Goal: Task Accomplishment & Management: Complete application form

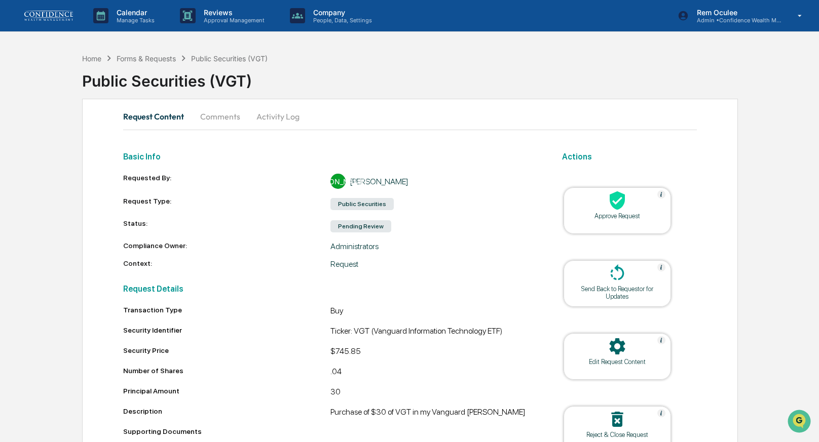
click at [597, 219] on div "Approve Request" at bounding box center [616, 216] width 91 height 8
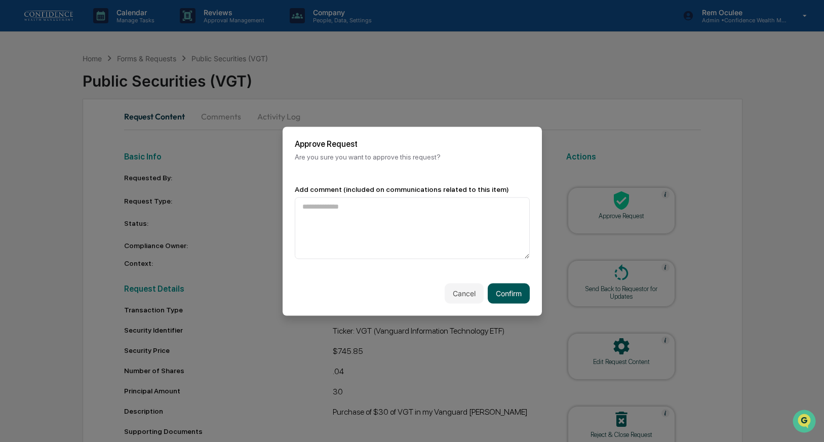
click at [519, 283] on button "Confirm" at bounding box center [509, 293] width 42 height 20
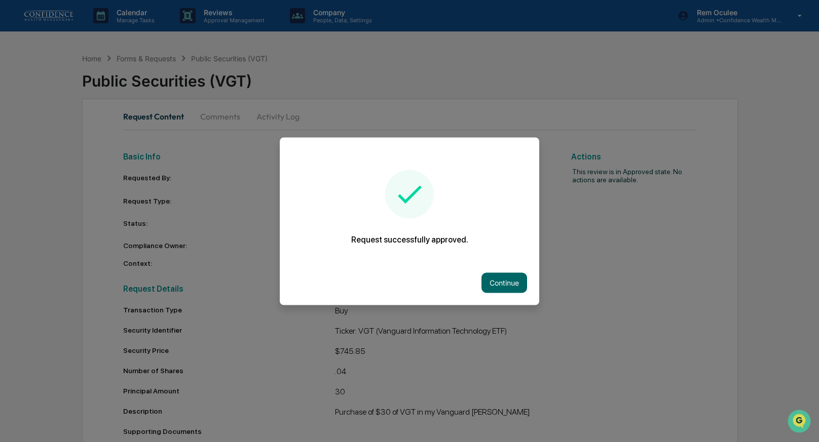
click at [519, 283] on button "Continue" at bounding box center [504, 282] width 46 height 20
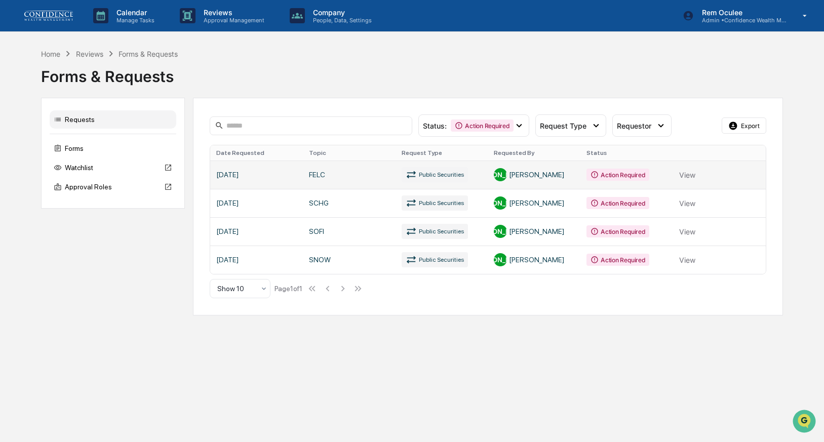
click at [668, 170] on link at bounding box center [487, 175] width 555 height 28
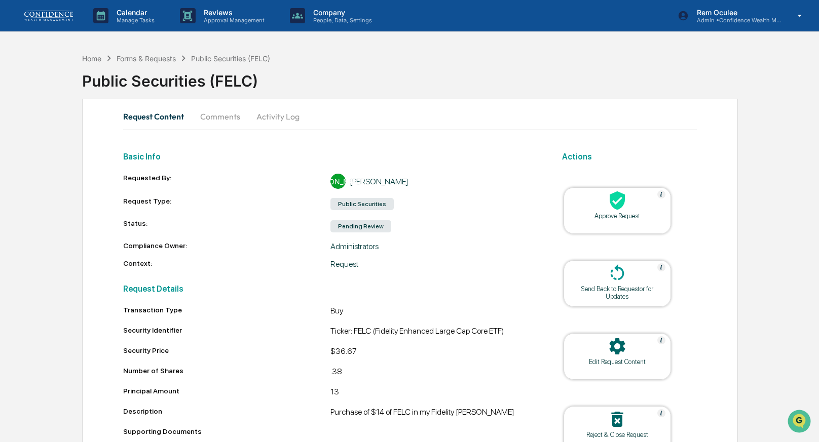
click at [642, 198] on div at bounding box center [616, 201] width 101 height 22
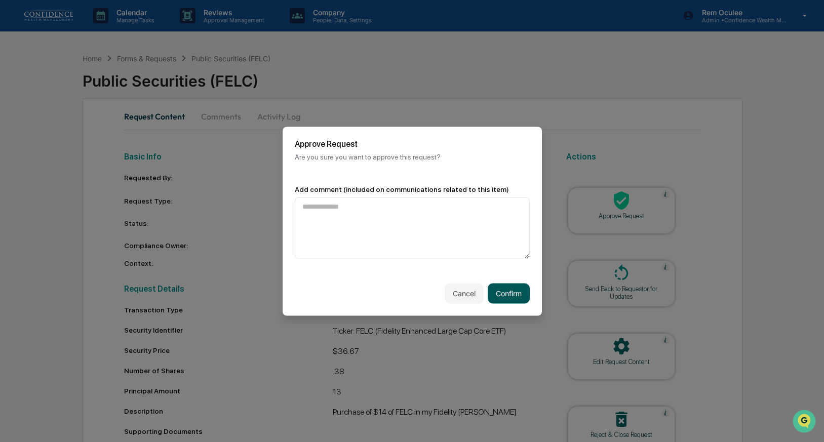
click at [503, 294] on button "Confirm" at bounding box center [509, 293] width 42 height 20
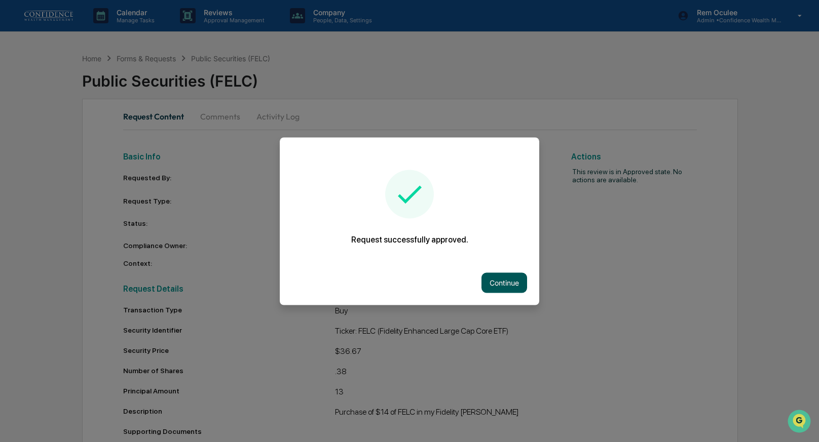
click at [502, 282] on button "Continue" at bounding box center [504, 282] width 46 height 20
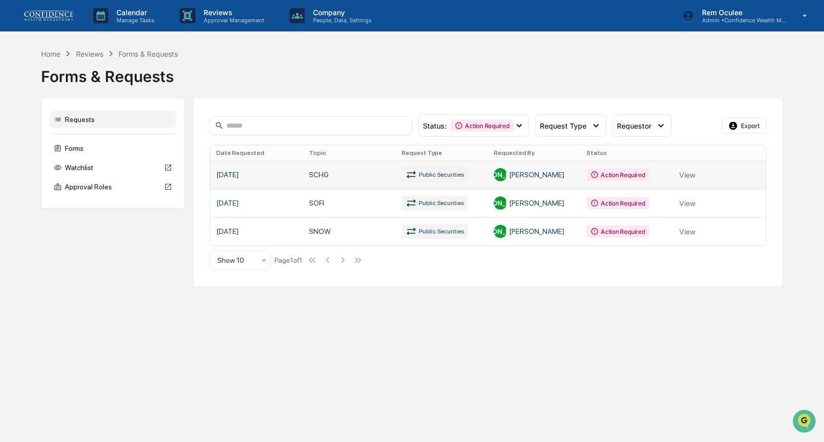
click at [528, 178] on link at bounding box center [487, 175] width 555 height 28
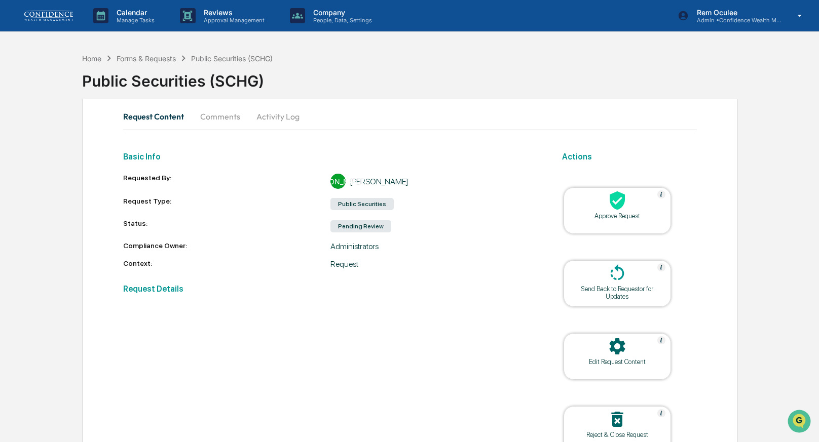
click at [639, 206] on div at bounding box center [616, 201] width 101 height 22
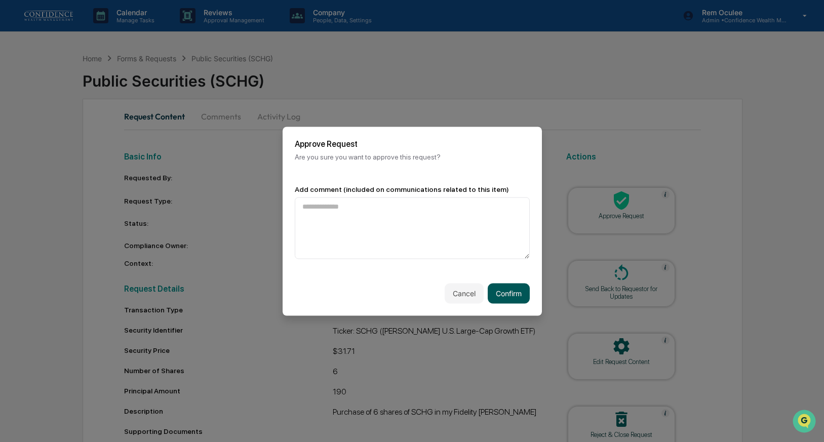
click at [516, 287] on button "Confirm" at bounding box center [509, 293] width 42 height 20
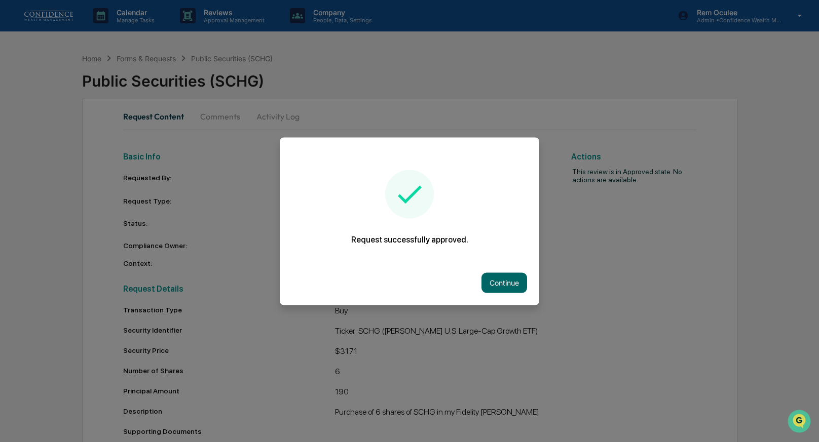
click at [516, 287] on button "Continue" at bounding box center [504, 282] width 46 height 20
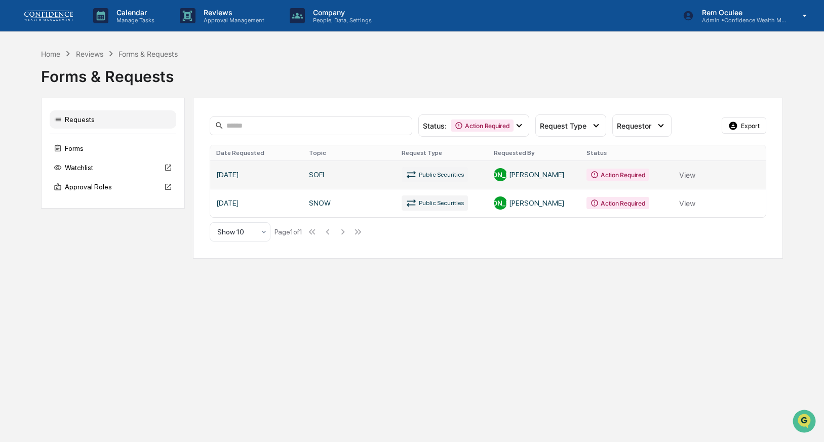
click at [536, 165] on link at bounding box center [487, 175] width 555 height 28
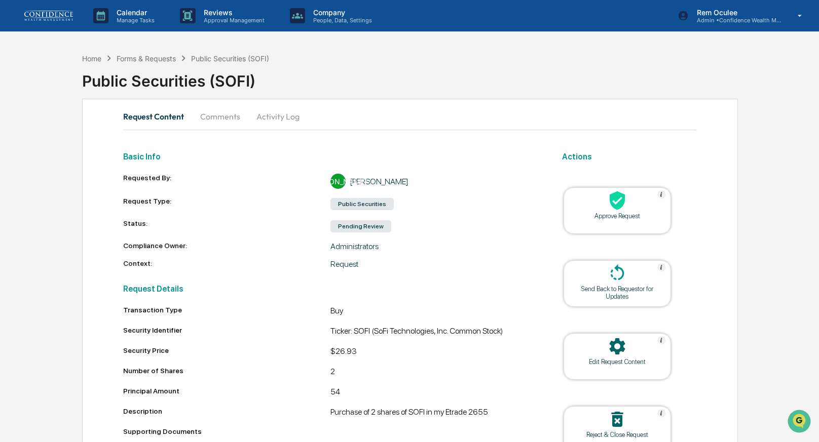
click at [617, 192] on icon at bounding box center [616, 200] width 15 height 19
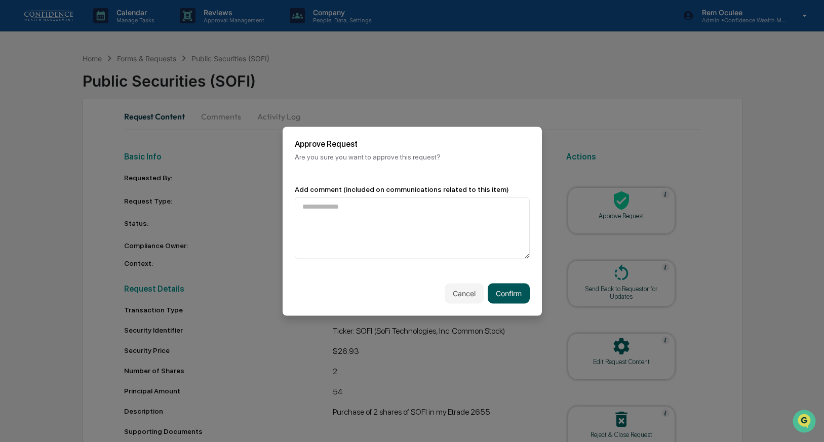
click at [508, 288] on button "Confirm" at bounding box center [509, 293] width 42 height 20
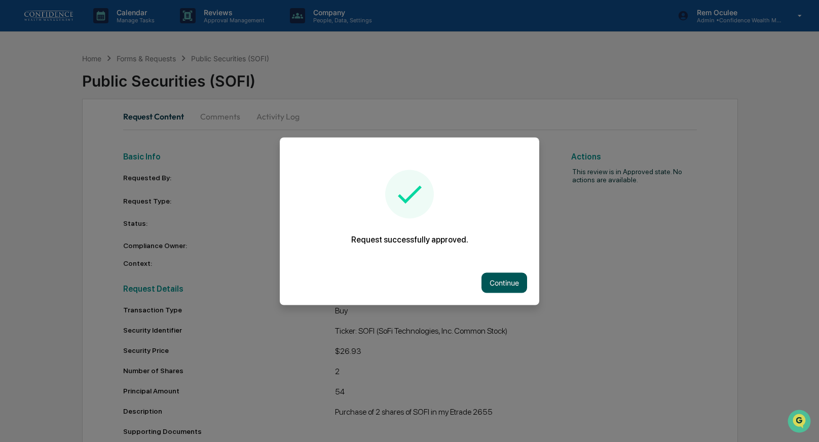
click at [499, 283] on button "Continue" at bounding box center [504, 282] width 46 height 20
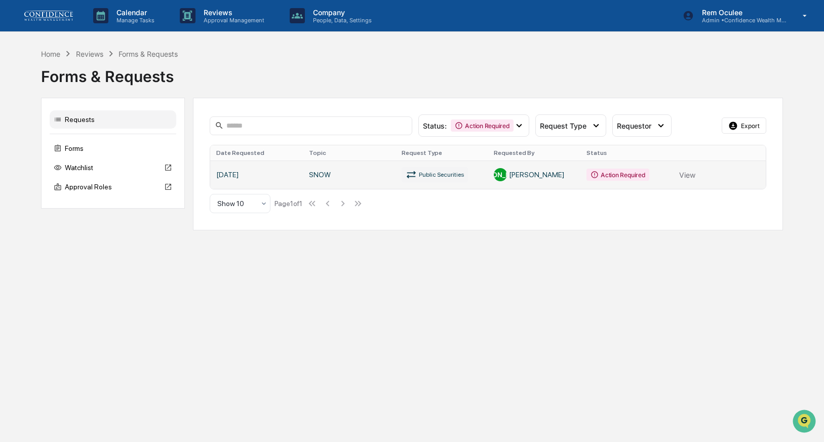
click at [510, 185] on link at bounding box center [487, 175] width 555 height 28
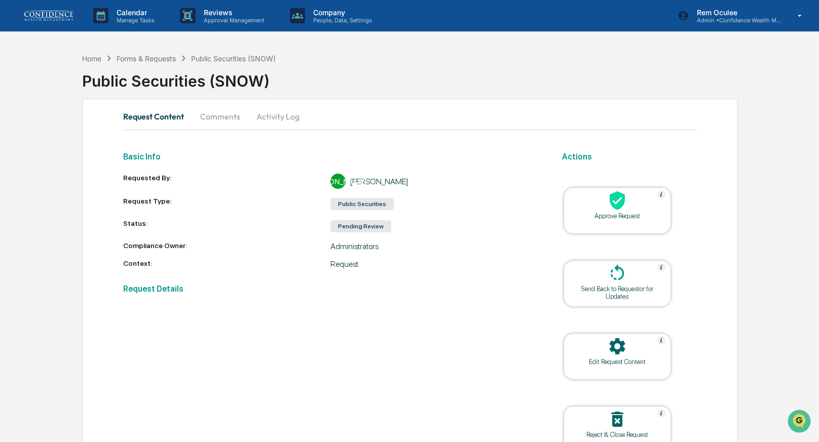
click at [616, 209] on icon at bounding box center [616, 200] width 15 height 19
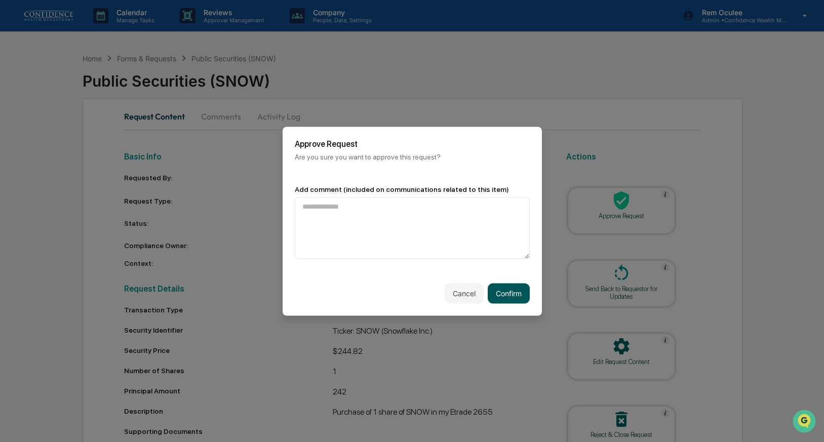
click at [513, 291] on button "Confirm" at bounding box center [509, 293] width 42 height 20
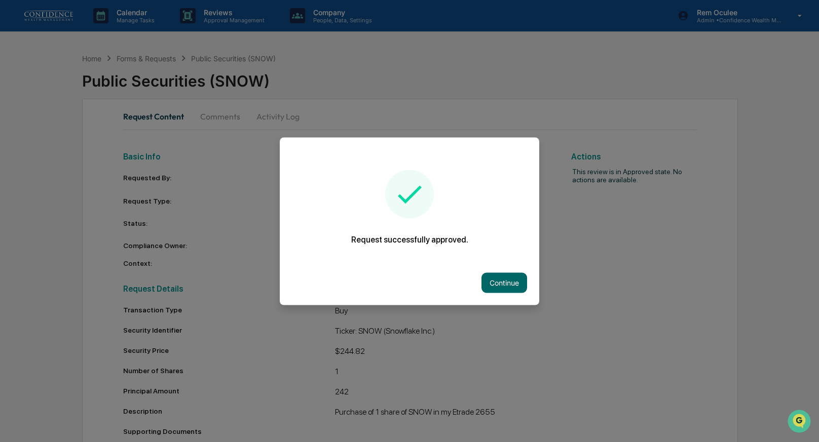
click at [494, 266] on div "Continue" at bounding box center [409, 282] width 259 height 45
click at [493, 289] on button "Continue" at bounding box center [504, 282] width 46 height 20
